Goal: Transaction & Acquisition: Download file/media

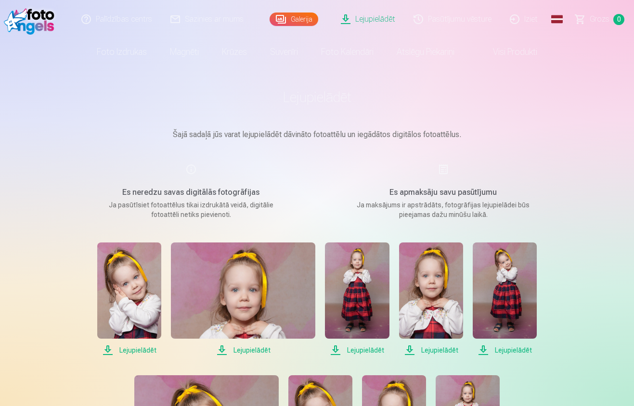
scroll to position [8, 0]
